Goal: Check status: Check status

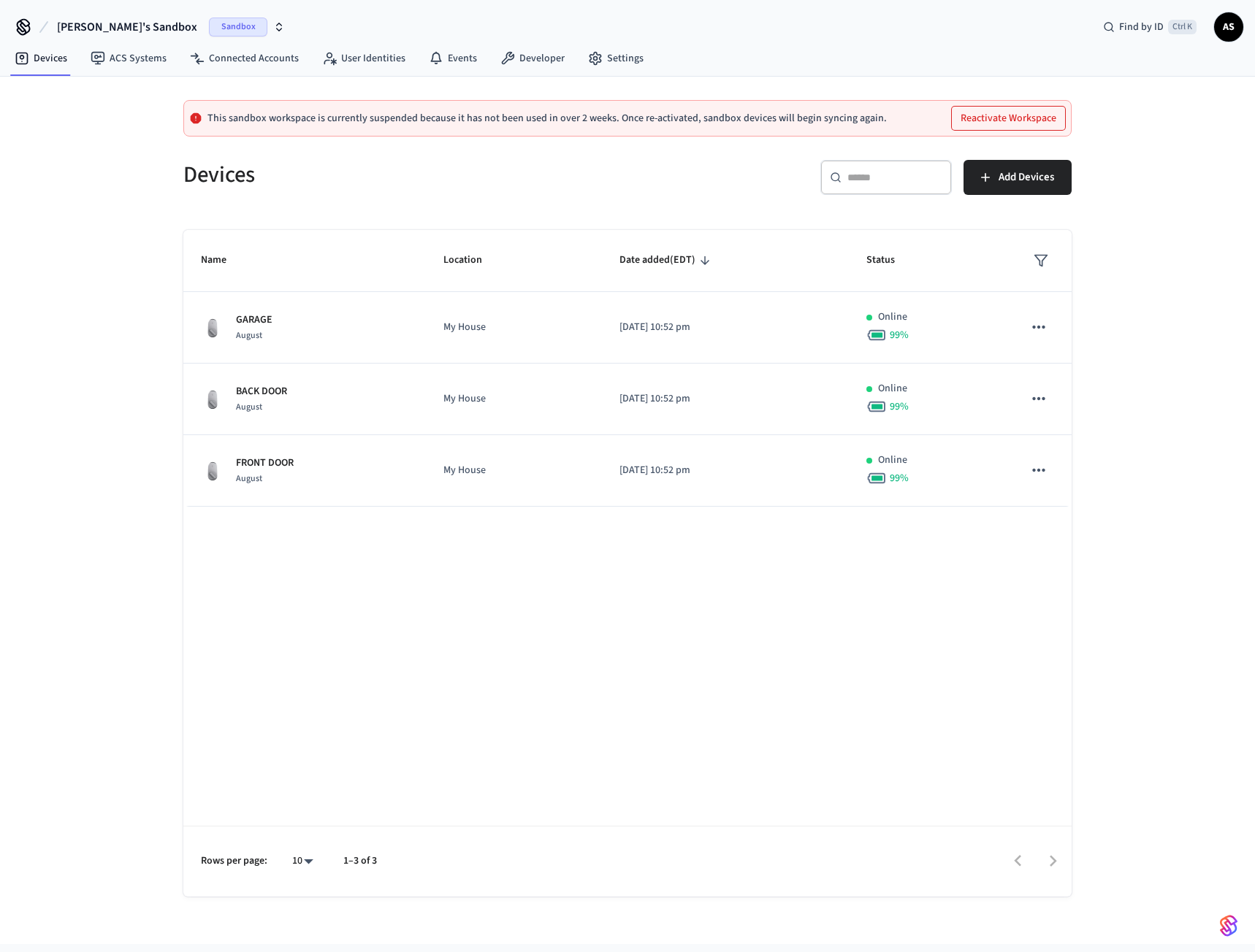
click at [115, 16] on button "[PERSON_NAME]'s Sandbox Sandbox" at bounding box center [170, 27] width 236 height 30
click at [94, 119] on div "Stellar Production" at bounding box center [118, 122] width 200 height 19
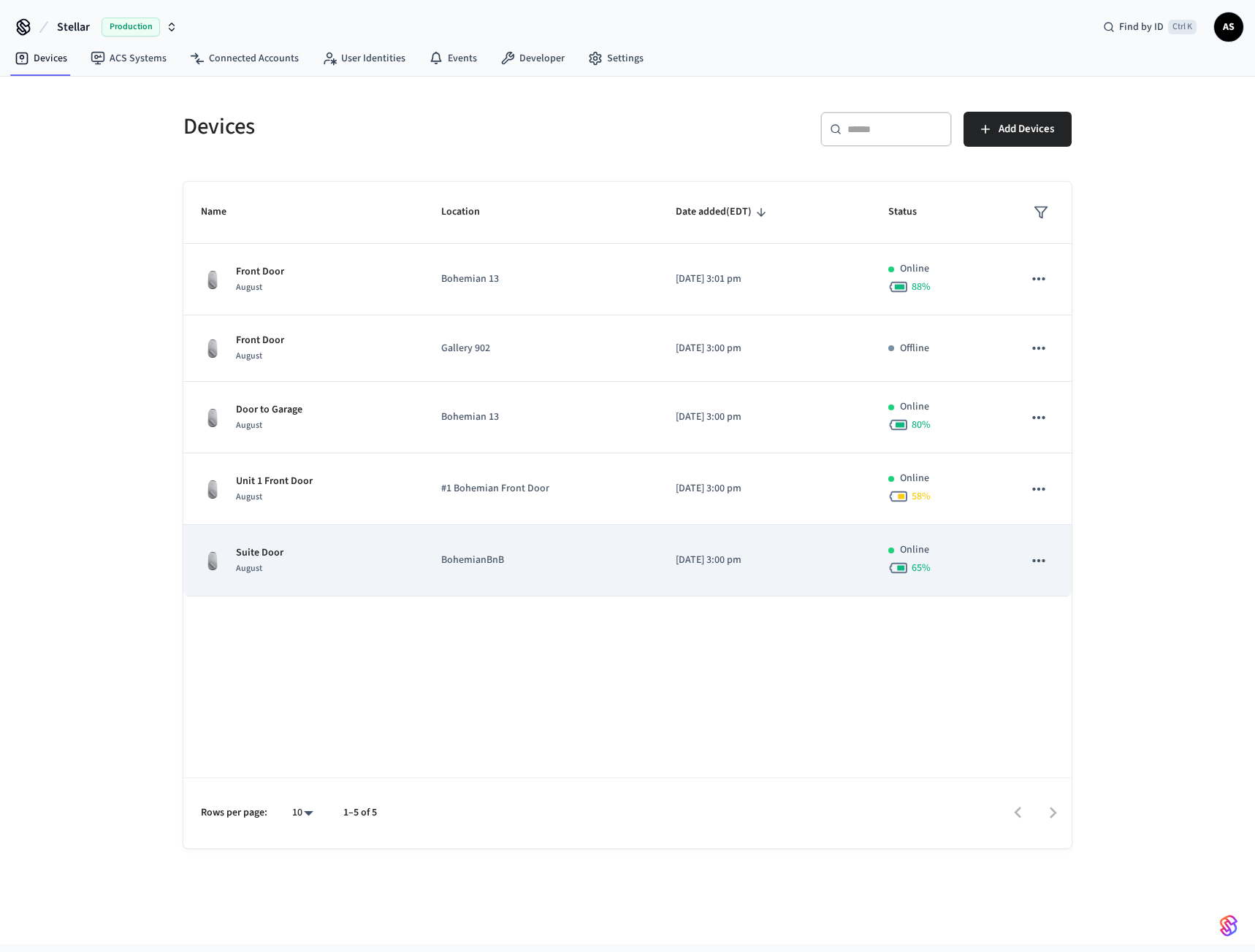
click at [441, 563] on p "BohemianBnB" at bounding box center [541, 561] width 200 height 16
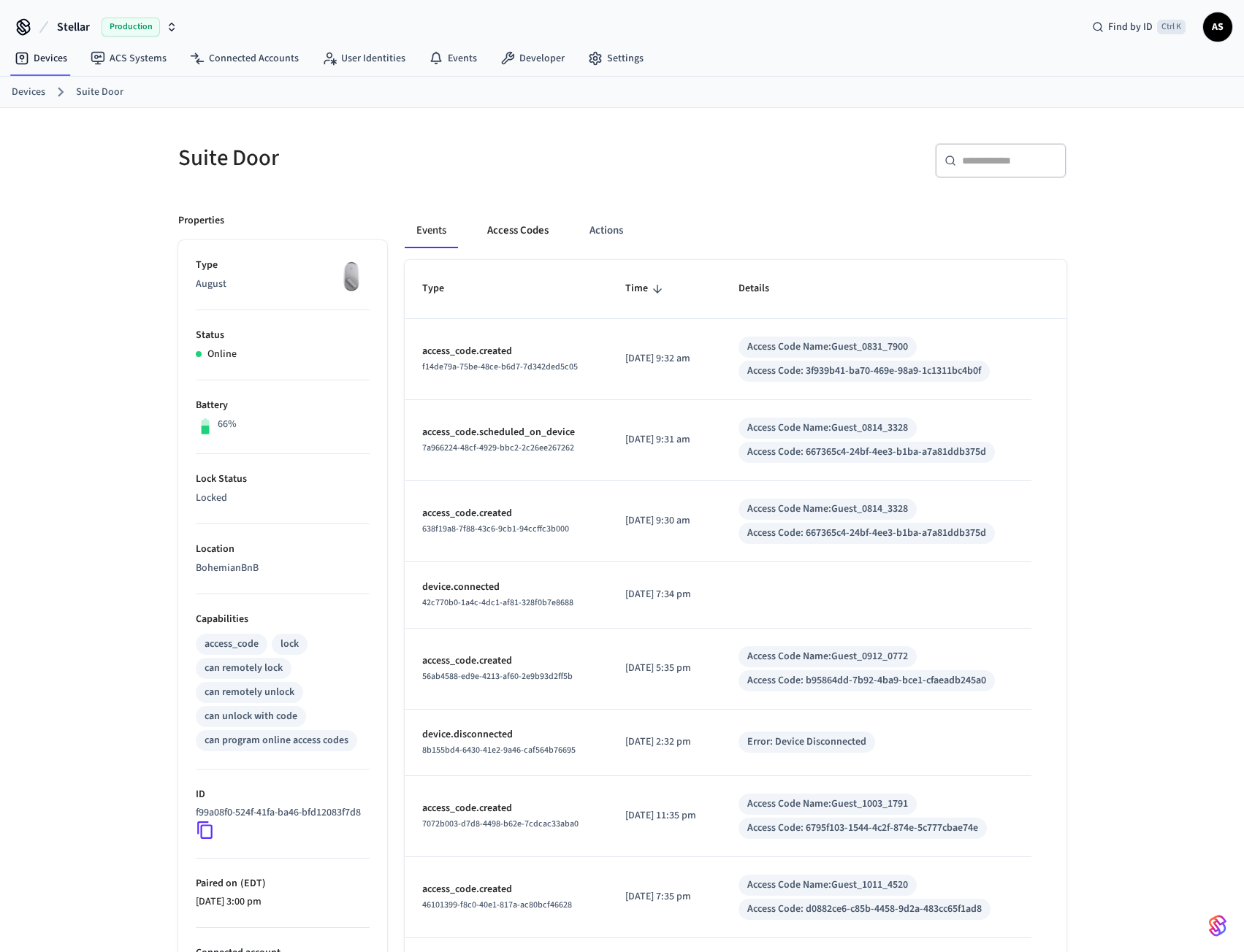
click at [514, 239] on button "Access Codes" at bounding box center [518, 230] width 85 height 35
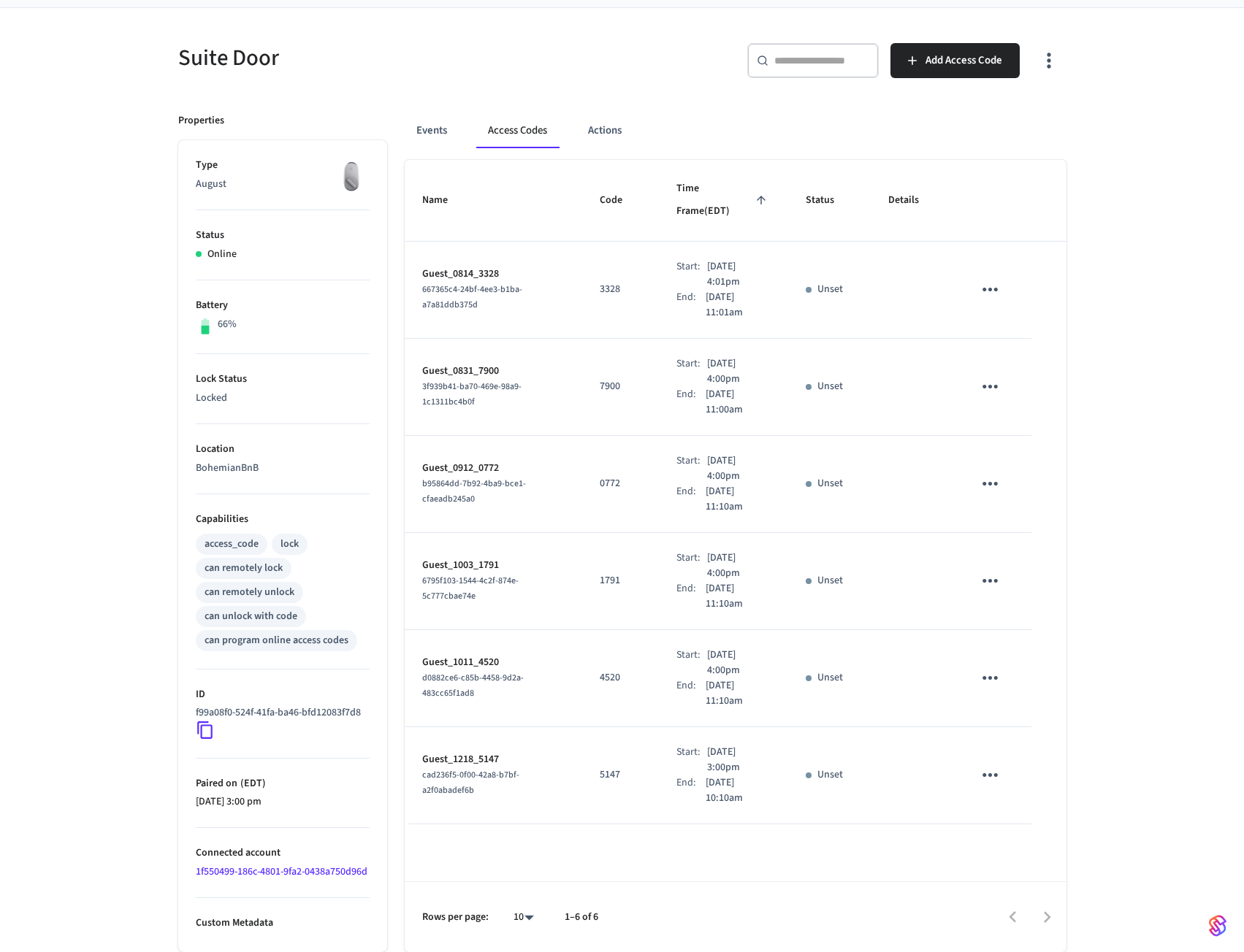
scroll to position [115, 0]
click at [618, 113] on button "Actions" at bounding box center [604, 130] width 57 height 35
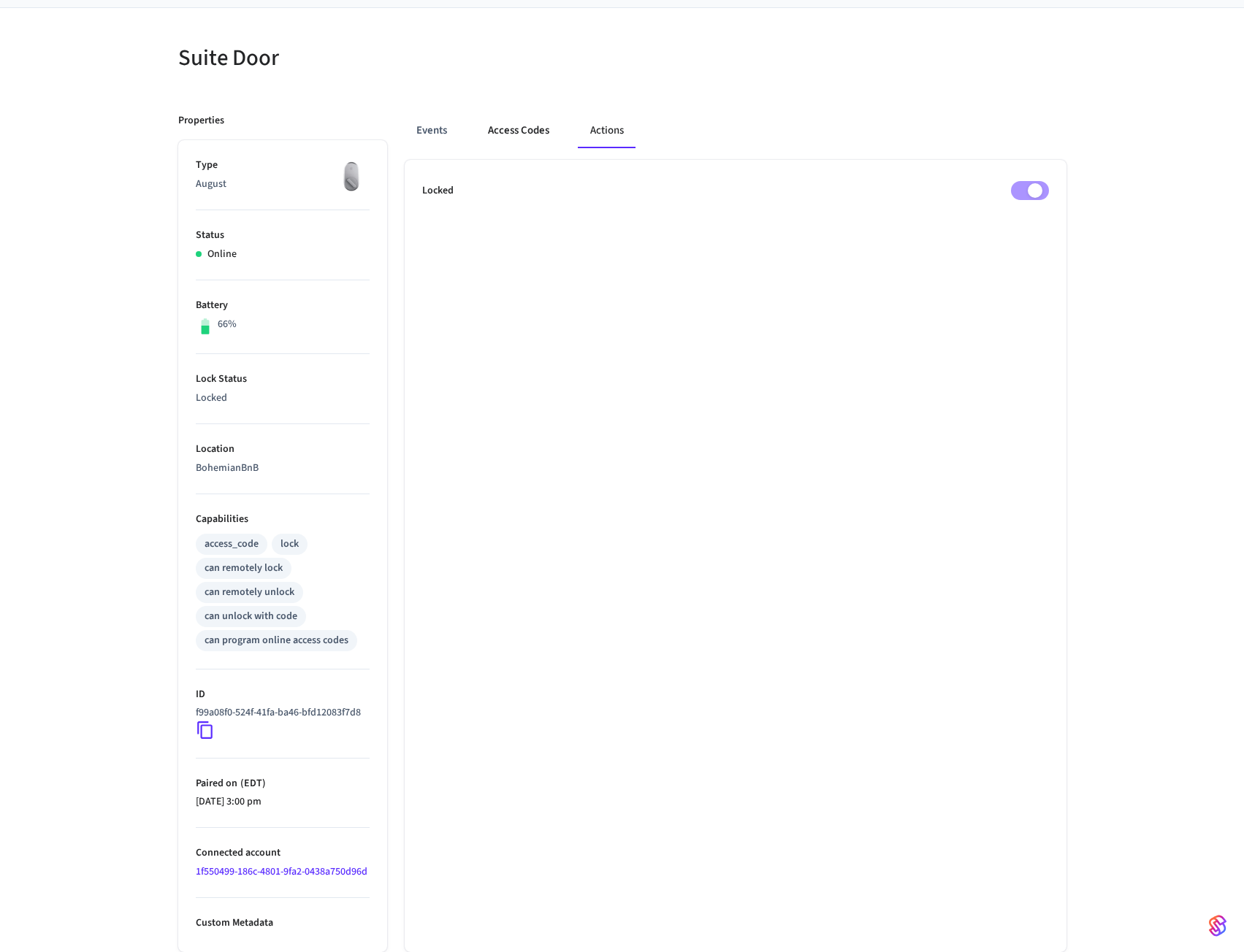
click at [540, 113] on button "Access Codes" at bounding box center [519, 130] width 85 height 35
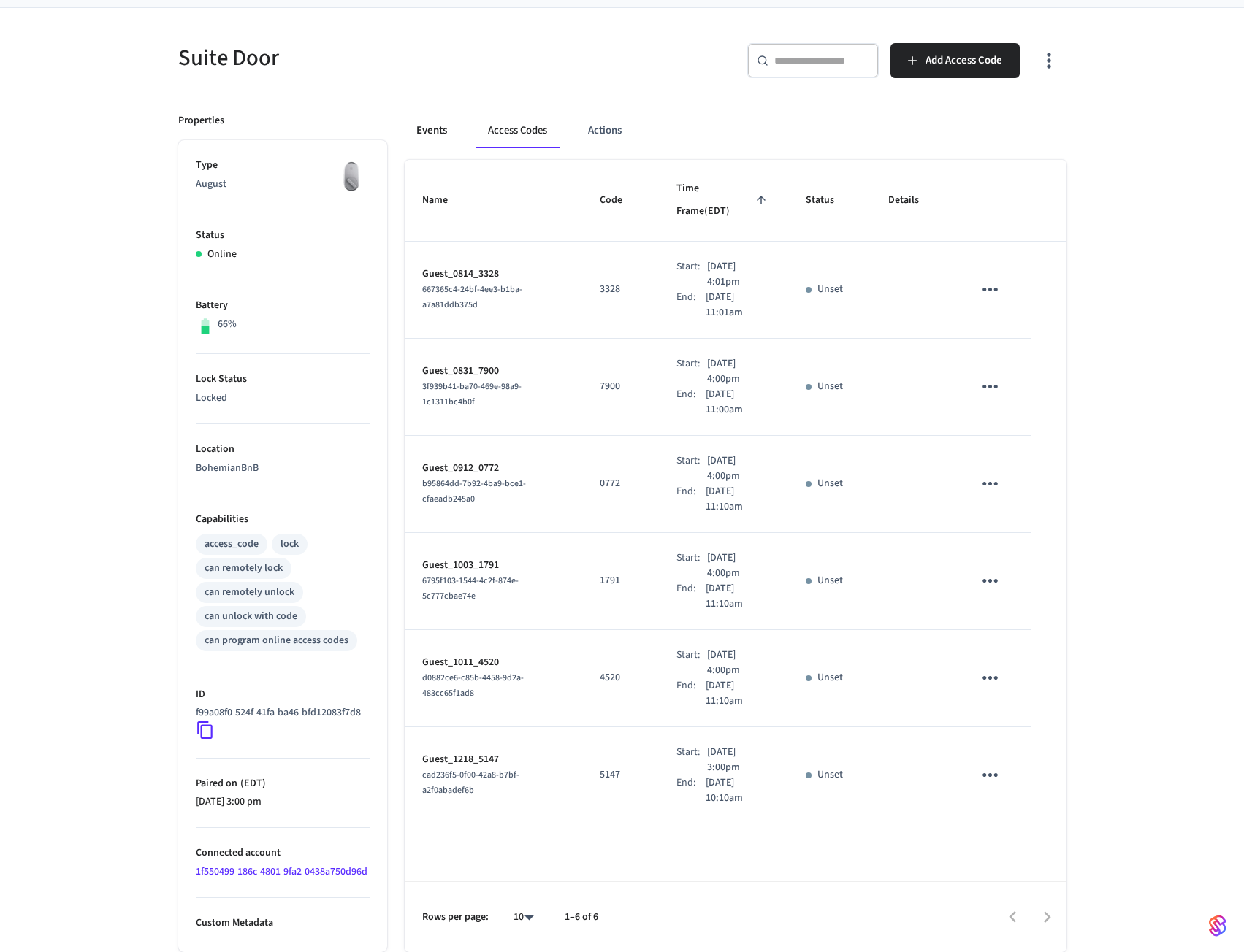
click at [431, 122] on button "Events" at bounding box center [431, 130] width 54 height 35
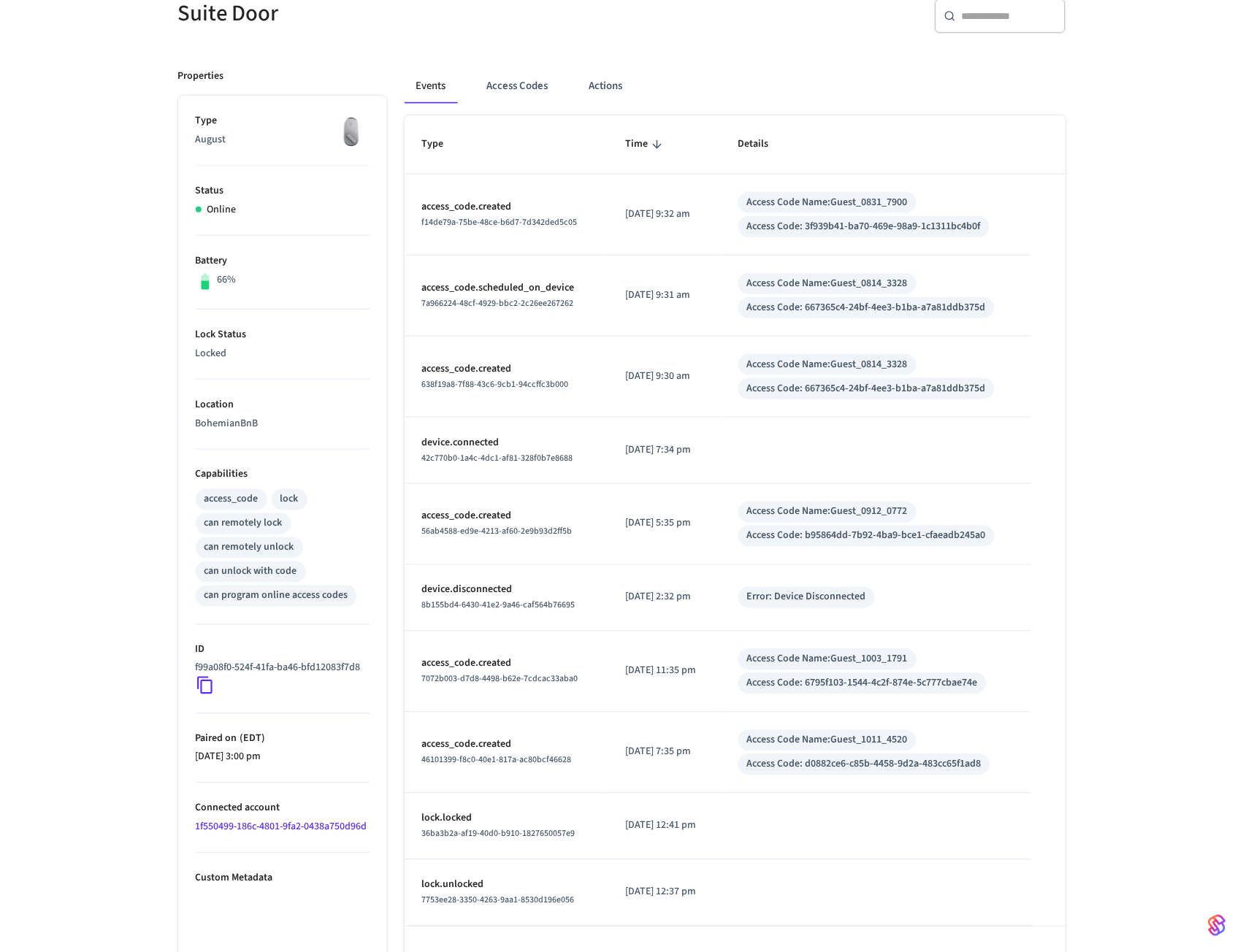
scroll to position [0, 0]
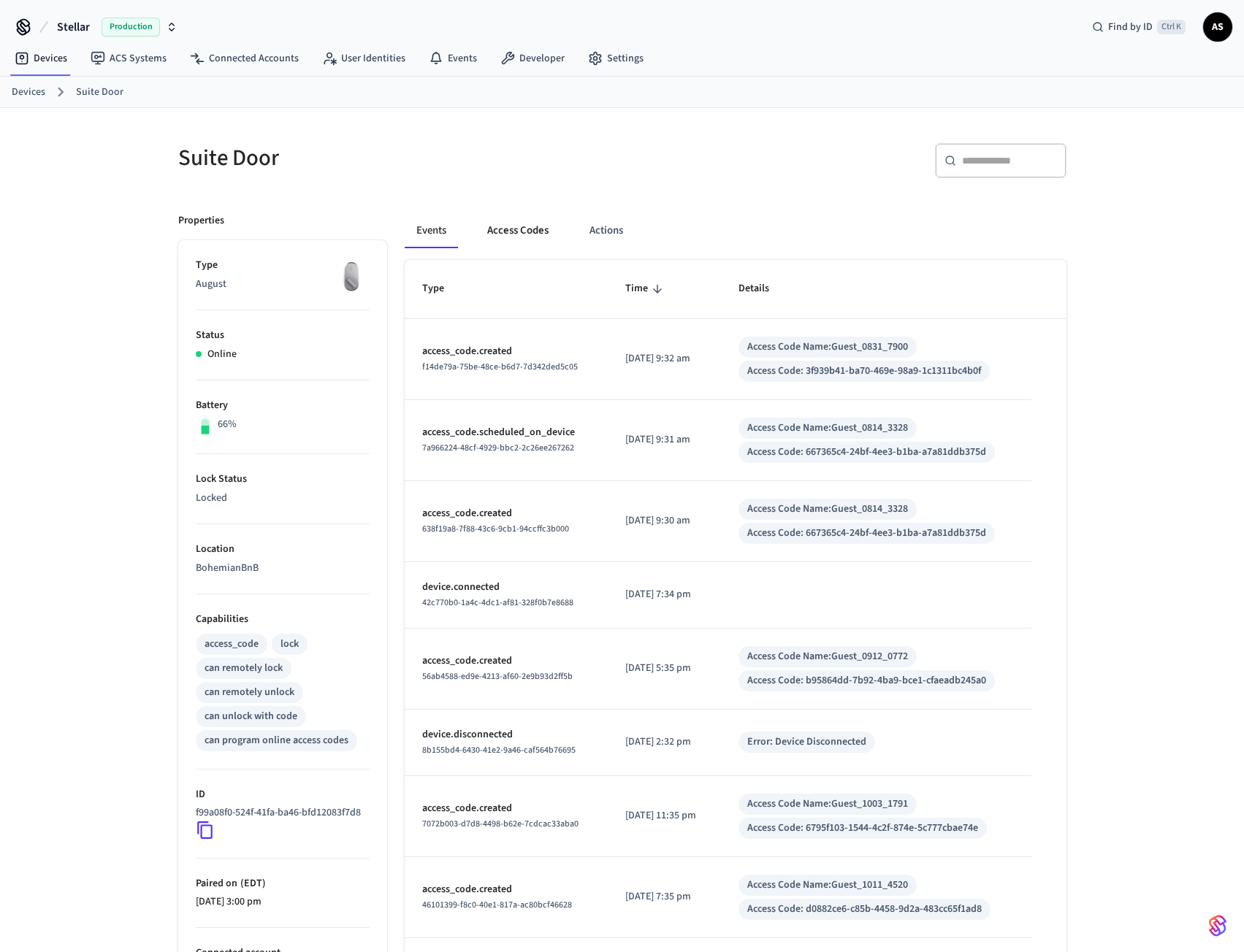
click at [527, 236] on button "Access Codes" at bounding box center [518, 230] width 85 height 35
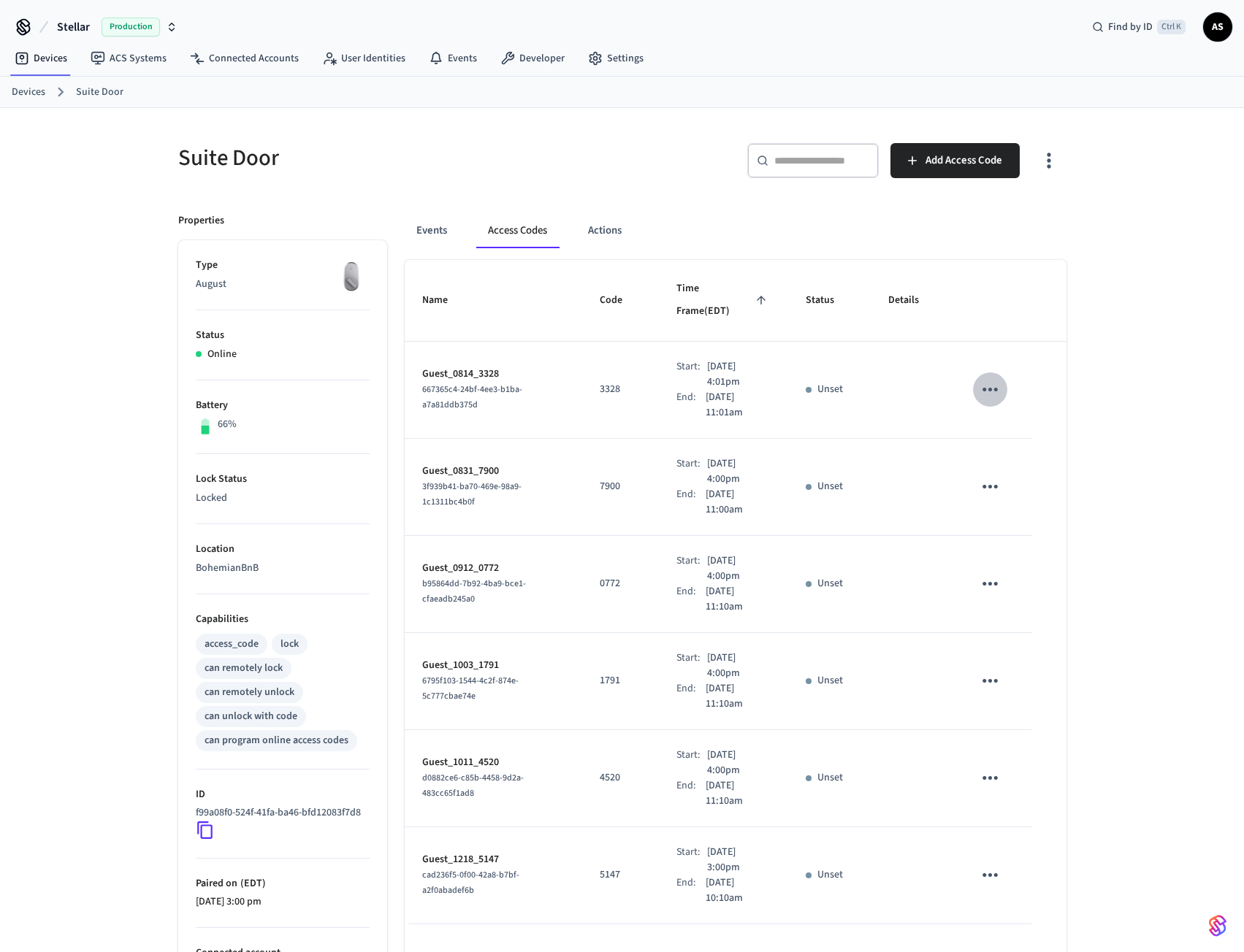
click at [983, 378] on icon "sticky table" at bounding box center [990, 389] width 23 height 23
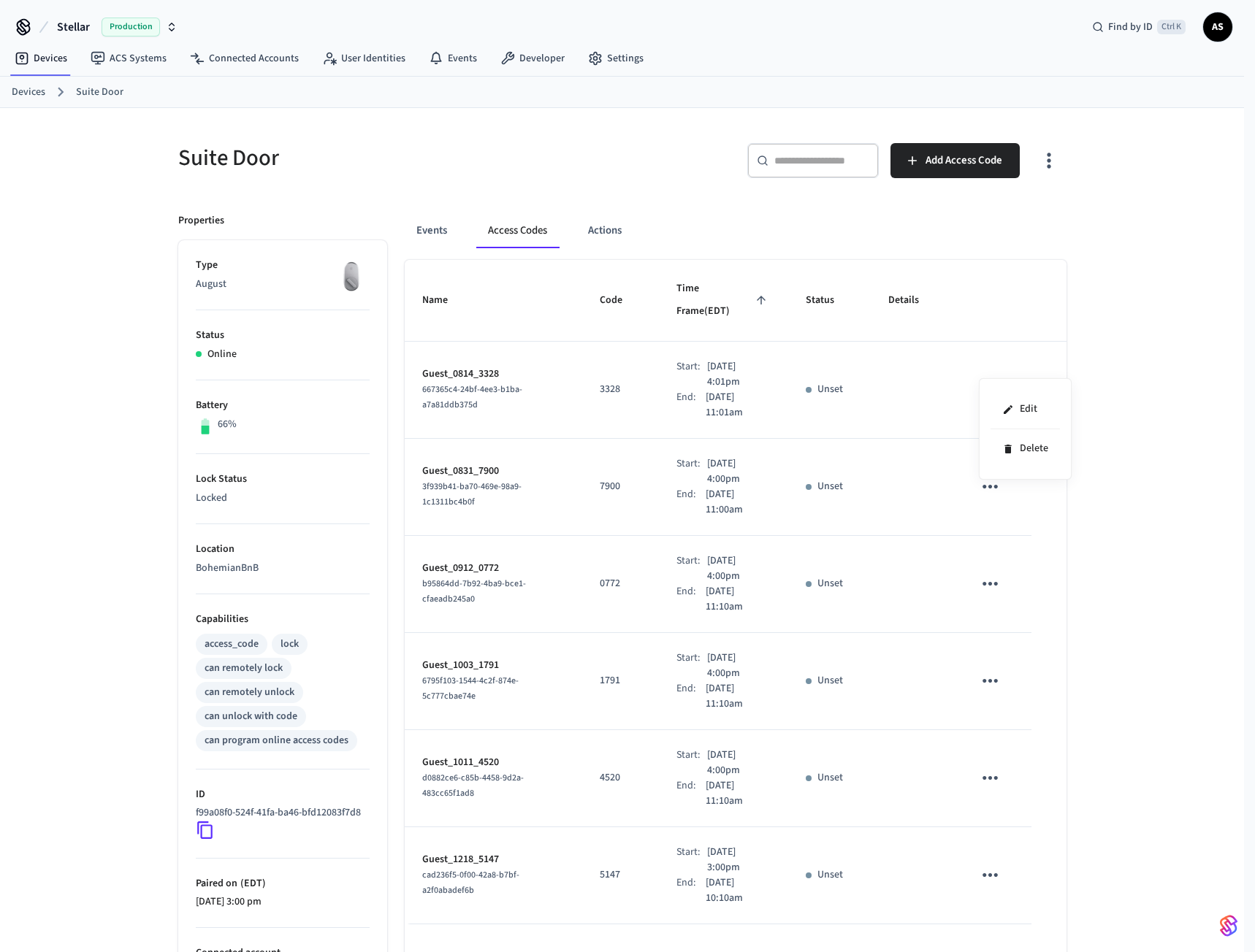
click at [911, 360] on div at bounding box center [627, 476] width 1255 height 952
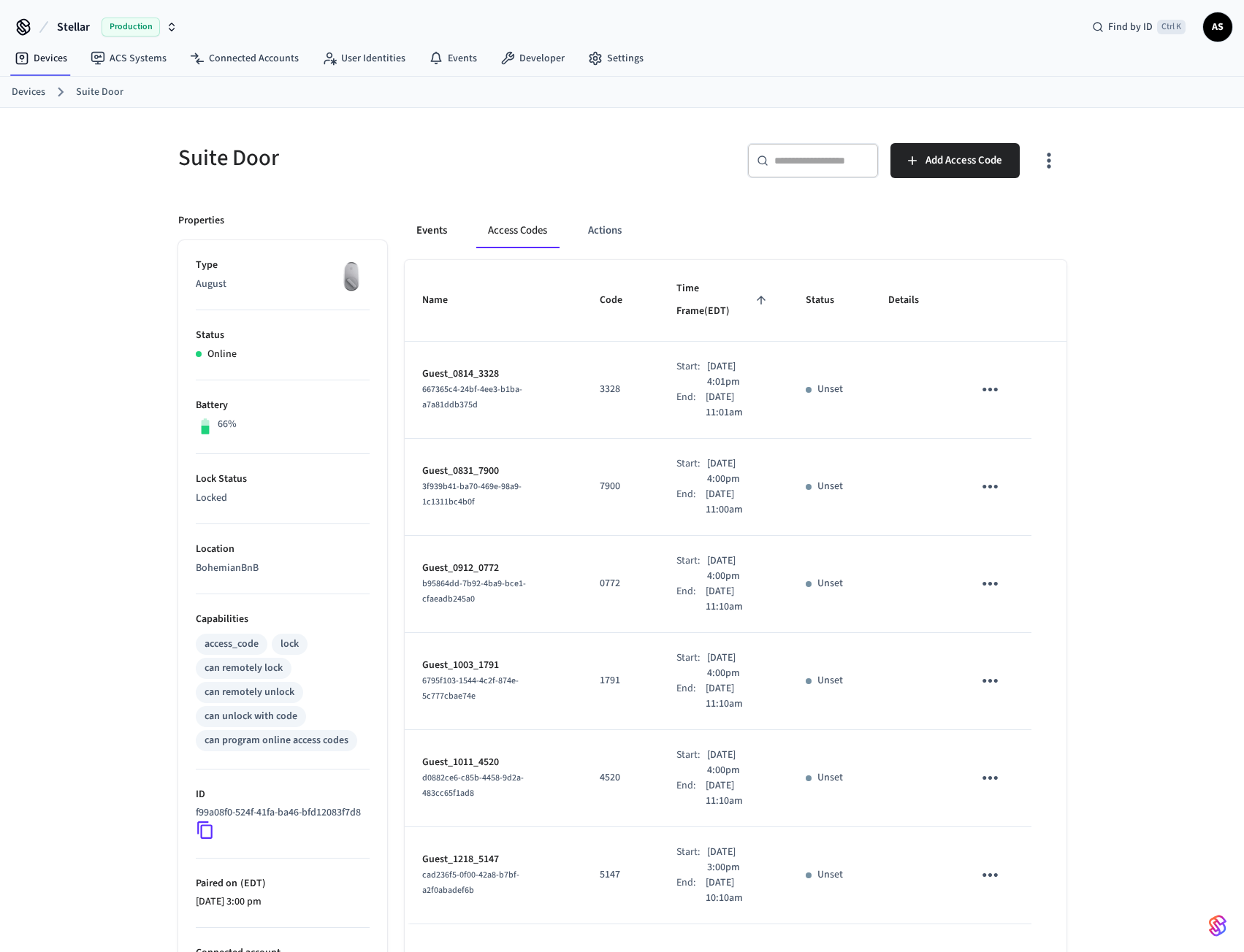
click at [428, 233] on button "Events" at bounding box center [431, 230] width 54 height 35
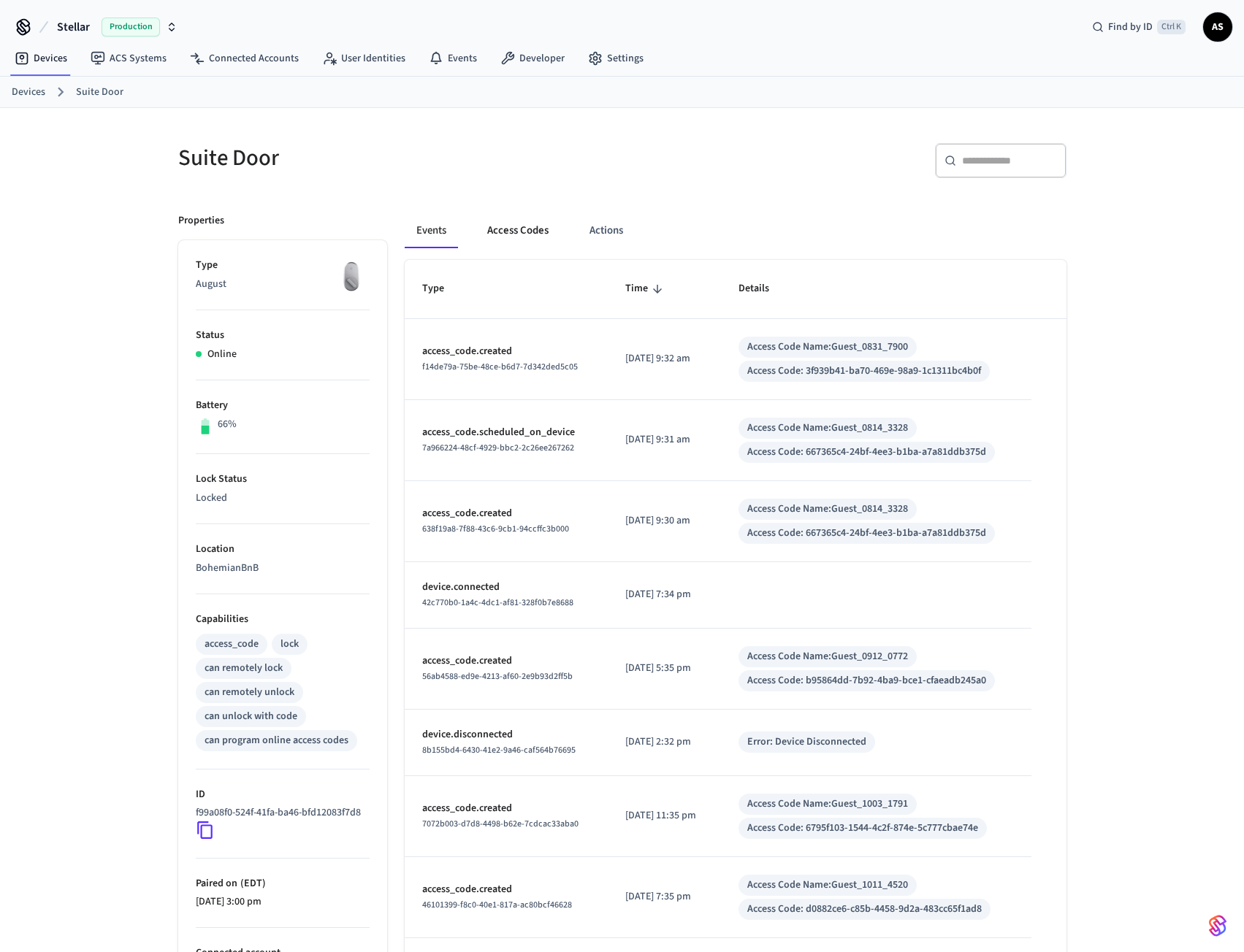
click at [523, 235] on button "Access Codes" at bounding box center [518, 230] width 85 height 35
